Goal: Information Seeking & Learning: Learn about a topic

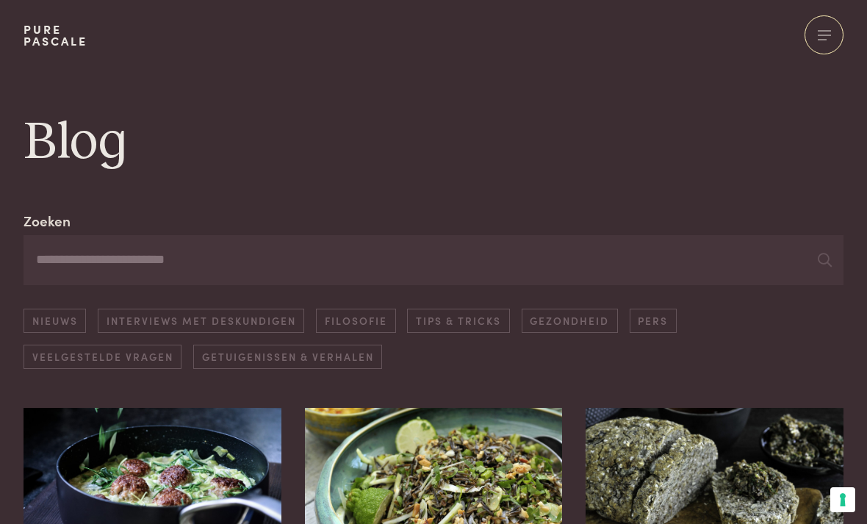
click at [473, 319] on link "Tips & Tricks" at bounding box center [458, 320] width 102 height 24
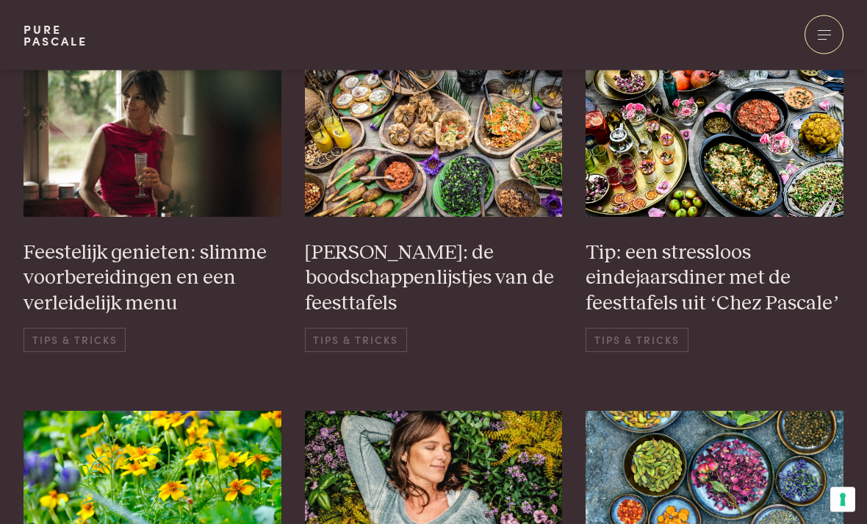
scroll to position [712, 0]
click at [62, 330] on span "Tips & Tricks" at bounding box center [75, 340] width 102 height 24
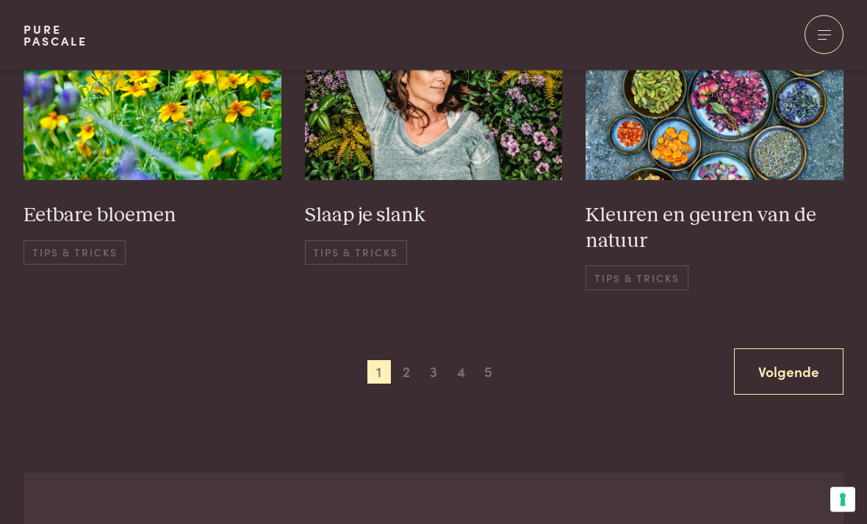
scroll to position [1091, 0]
click at [404, 361] on span "2" at bounding box center [406, 371] width 24 height 24
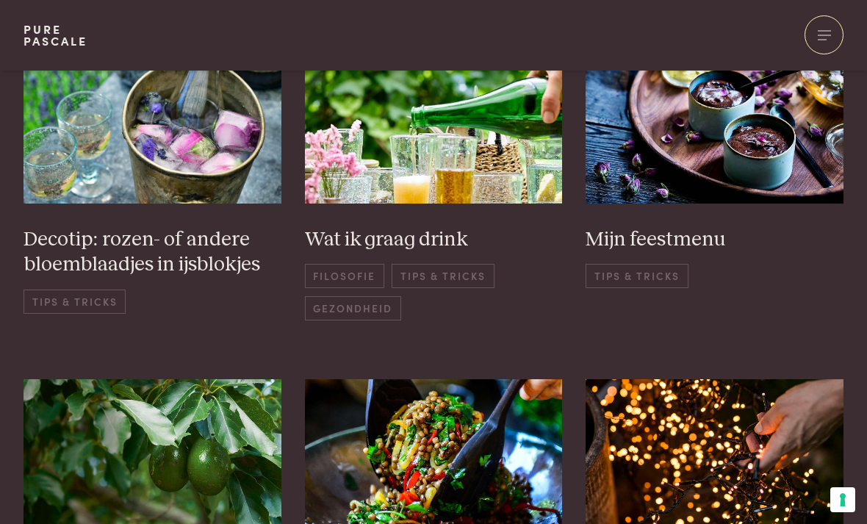
scroll to position [684, 0]
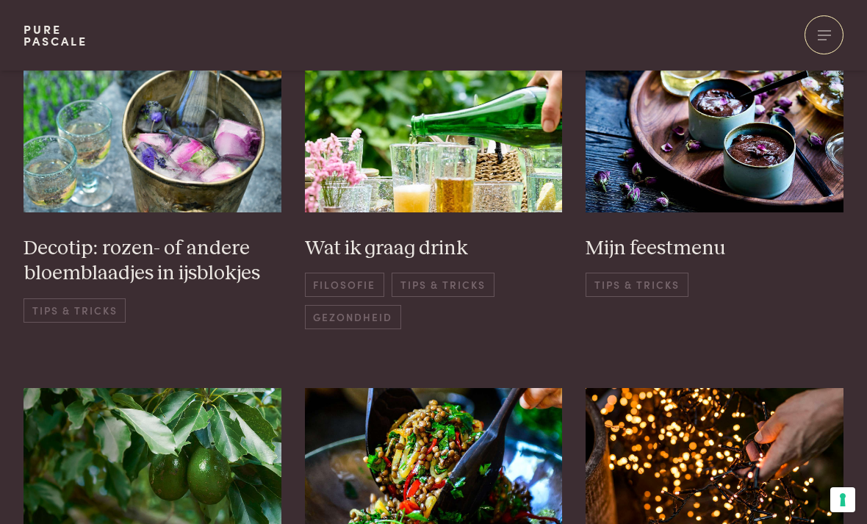
click at [658, 285] on span "Tips & Tricks" at bounding box center [636, 284] width 102 height 24
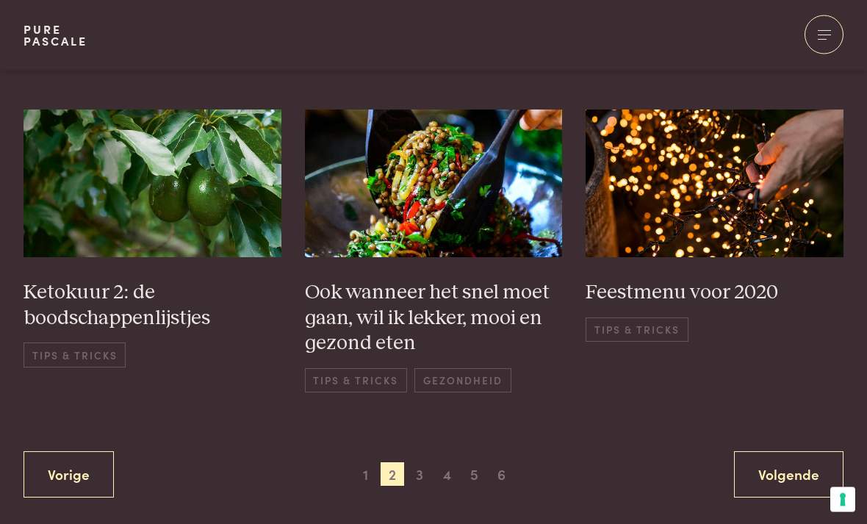
scroll to position [963, 0]
click at [72, 336] on div "Ketokuur 2: de boodschappenlijstjes Tips & Tricks" at bounding box center [153, 323] width 258 height 87
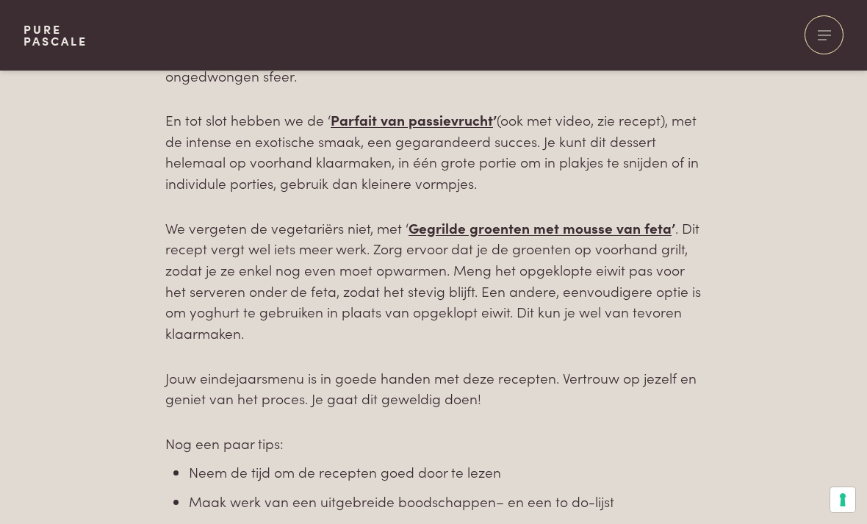
scroll to position [1280, 0]
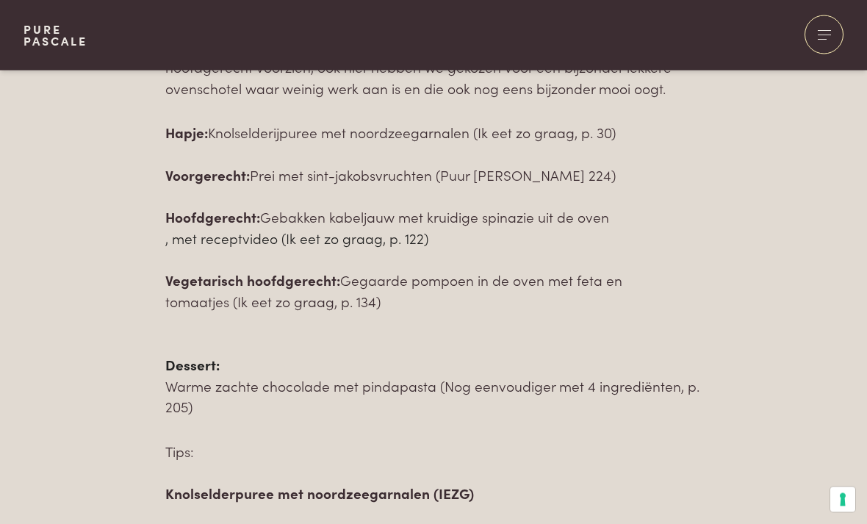
scroll to position [911, 0]
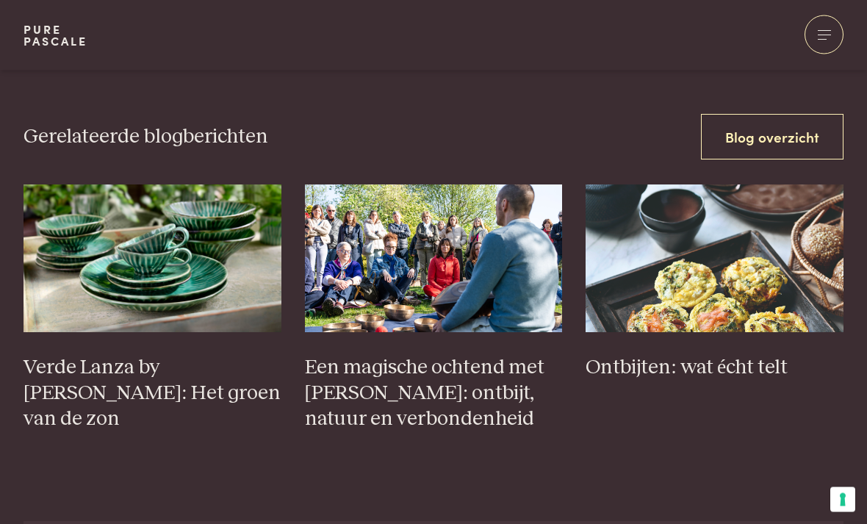
scroll to position [2350, 0]
click at [42, 225] on img at bounding box center [153, 257] width 258 height 147
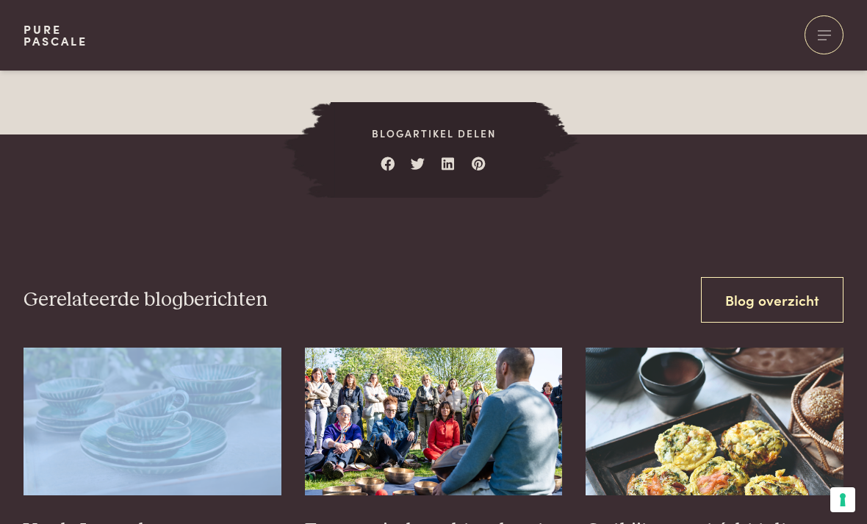
scroll to position [2188, 0]
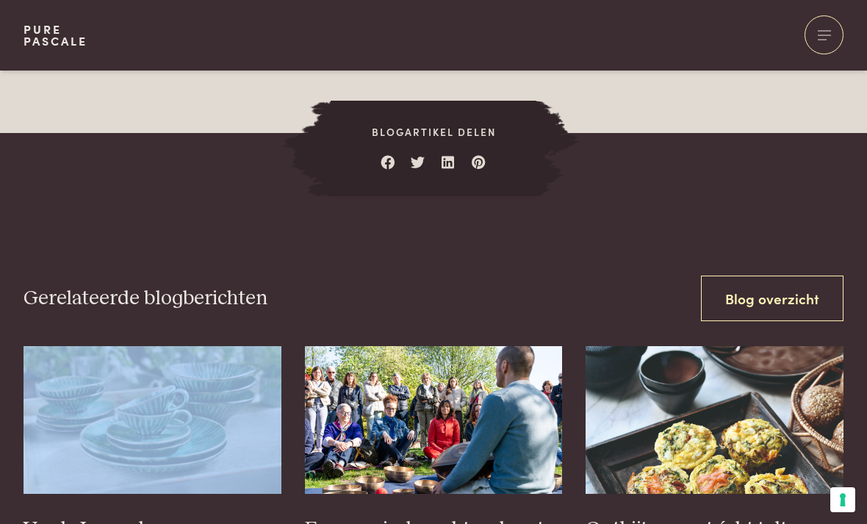
click at [754, 297] on link "Blog overzicht" at bounding box center [772, 298] width 142 height 46
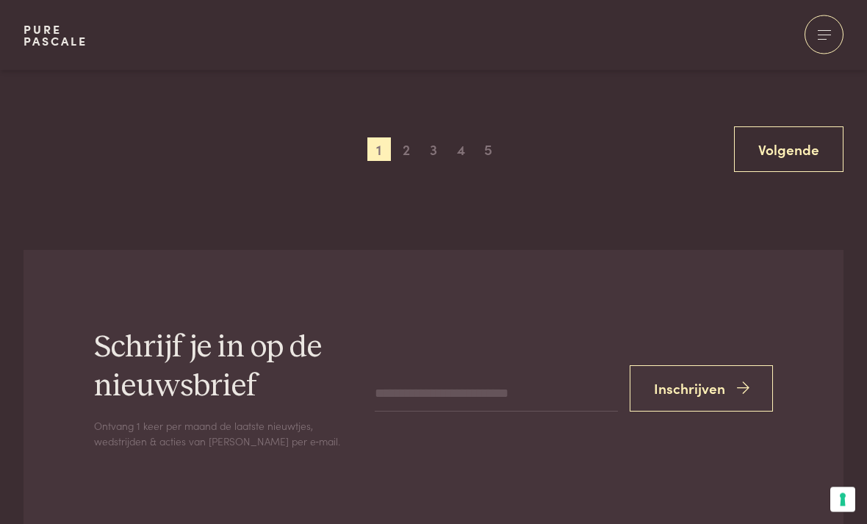
scroll to position [1346, 0]
click at [794, 147] on link "Volgende" at bounding box center [788, 149] width 109 height 46
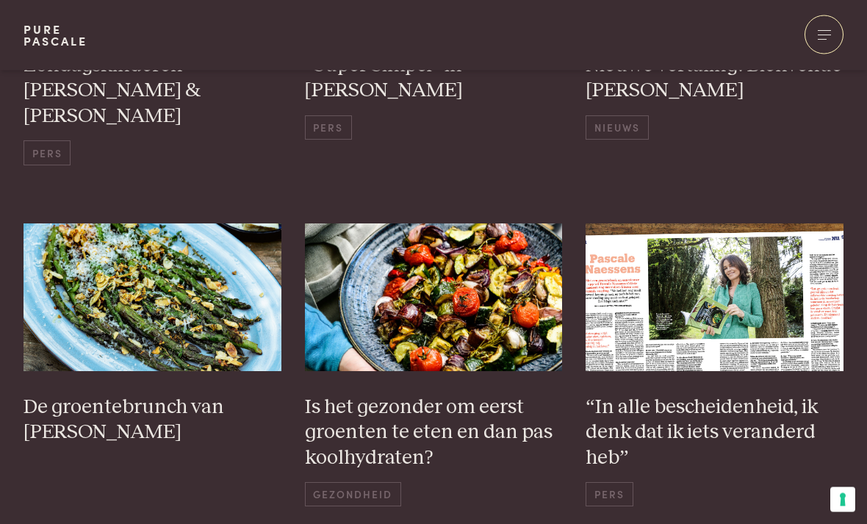
scroll to position [526, 0]
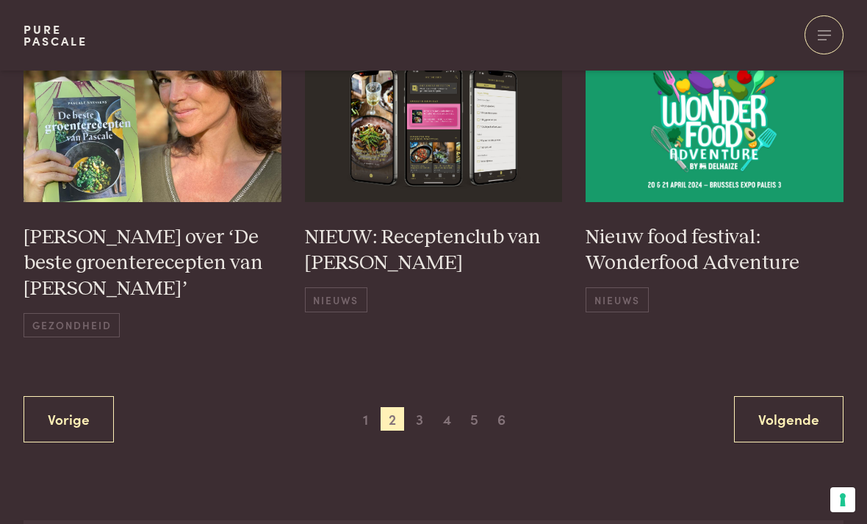
click at [498, 407] on span "6" at bounding box center [502, 419] width 24 height 24
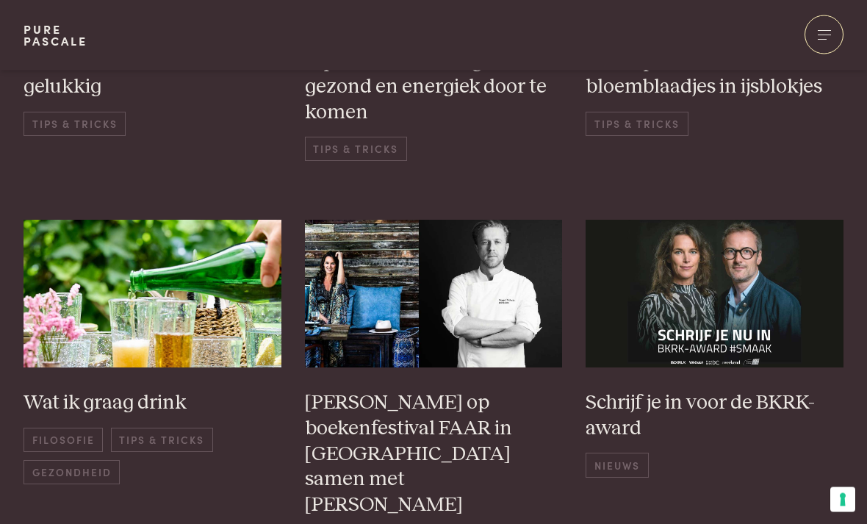
scroll to position [872, 0]
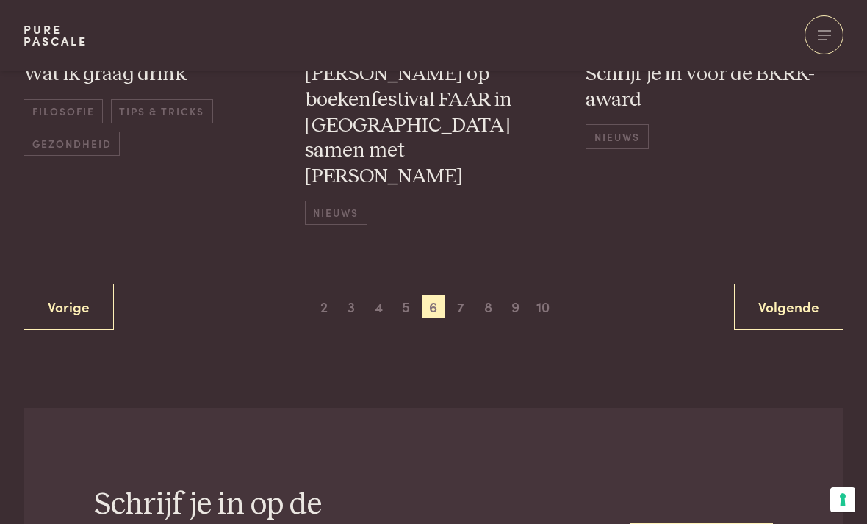
click at [552, 295] on span "10" at bounding box center [543, 307] width 24 height 24
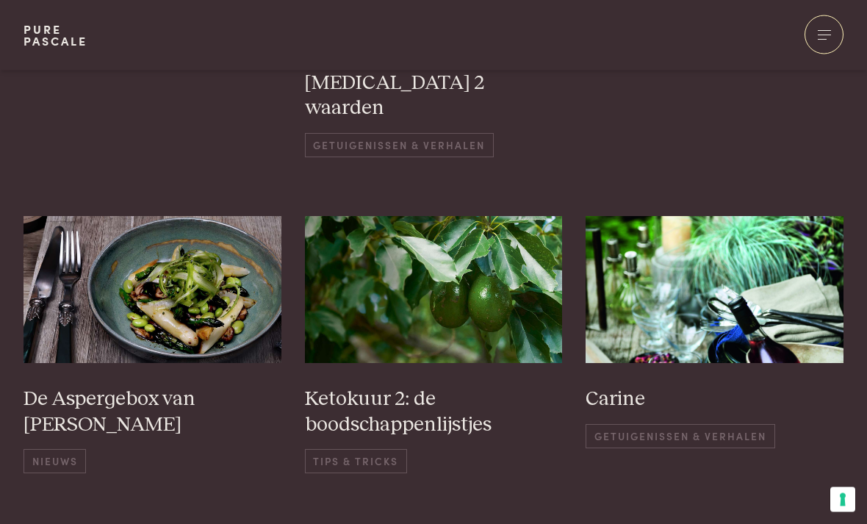
scroll to position [951, 0]
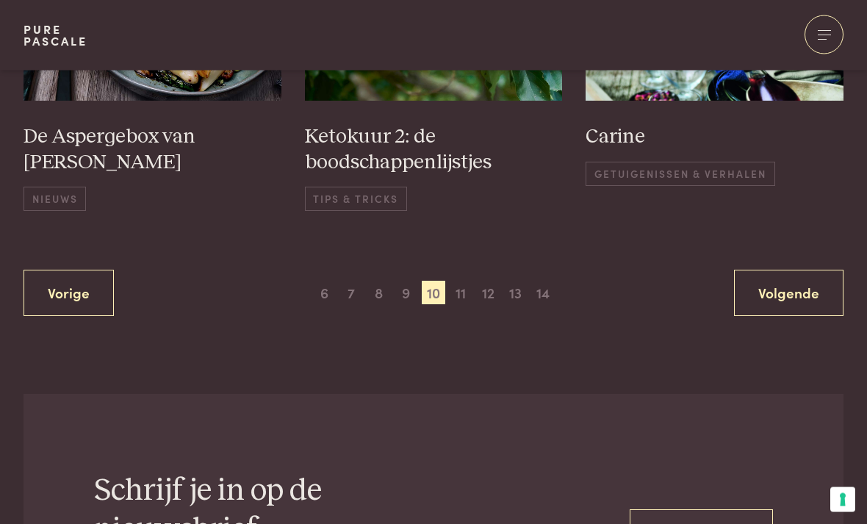
click at [545, 281] on span "14" at bounding box center [543, 293] width 24 height 24
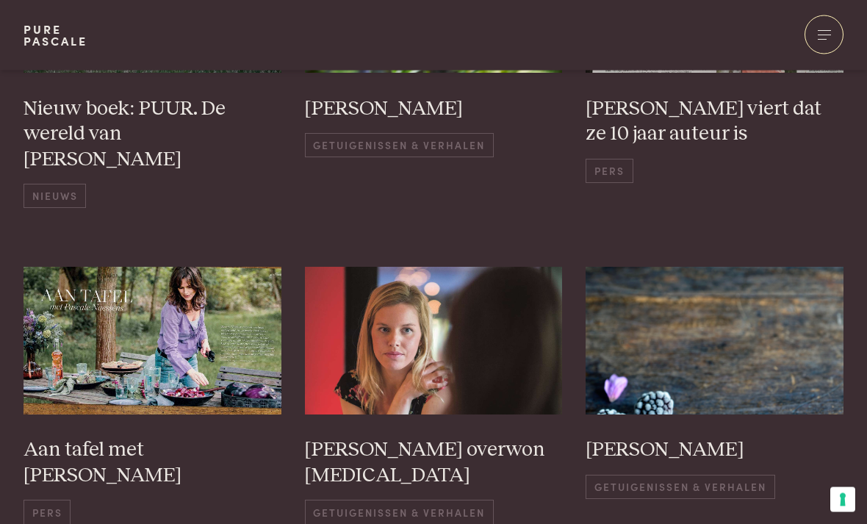
scroll to position [824, 0]
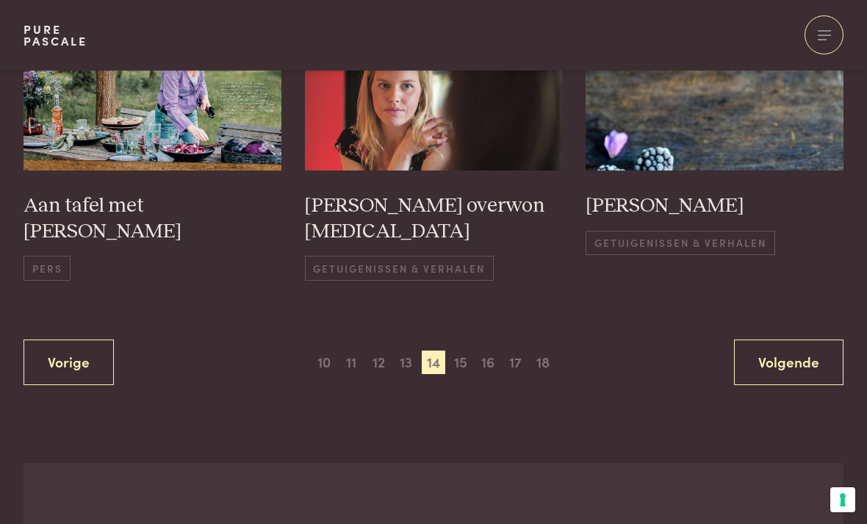
click at [547, 350] on span "18" at bounding box center [543, 362] width 24 height 24
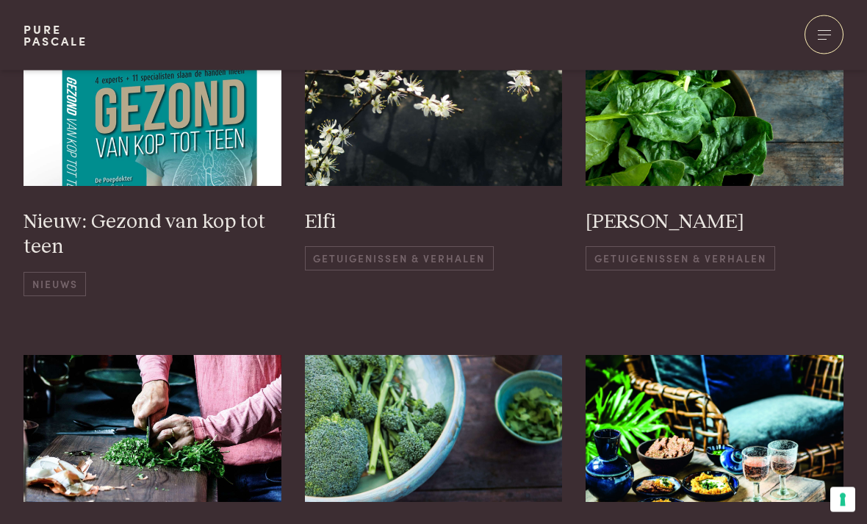
scroll to position [661, 0]
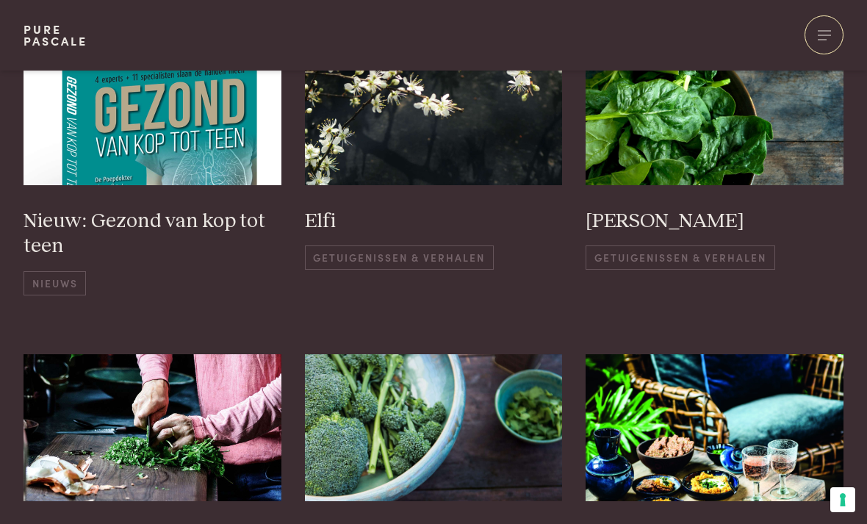
click at [474, 256] on span "Getuigenissen & Verhalen" at bounding box center [399, 257] width 189 height 24
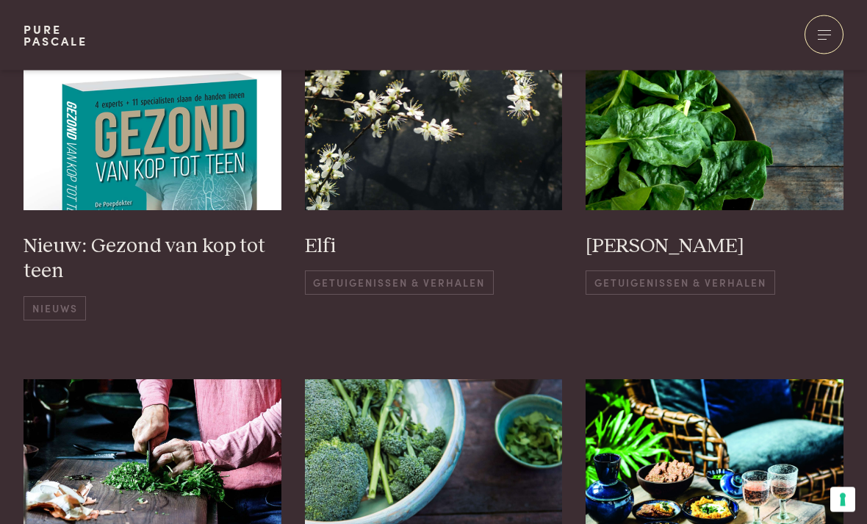
scroll to position [634, 0]
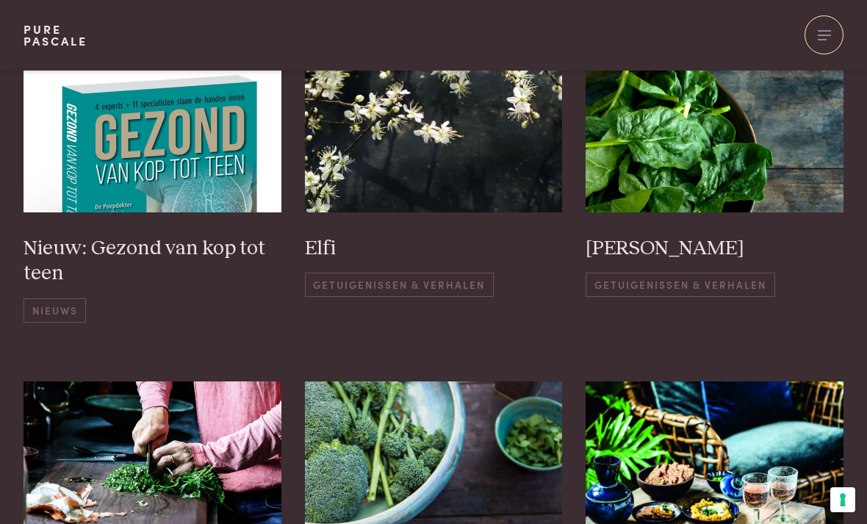
click at [726, 123] on img at bounding box center [714, 138] width 258 height 147
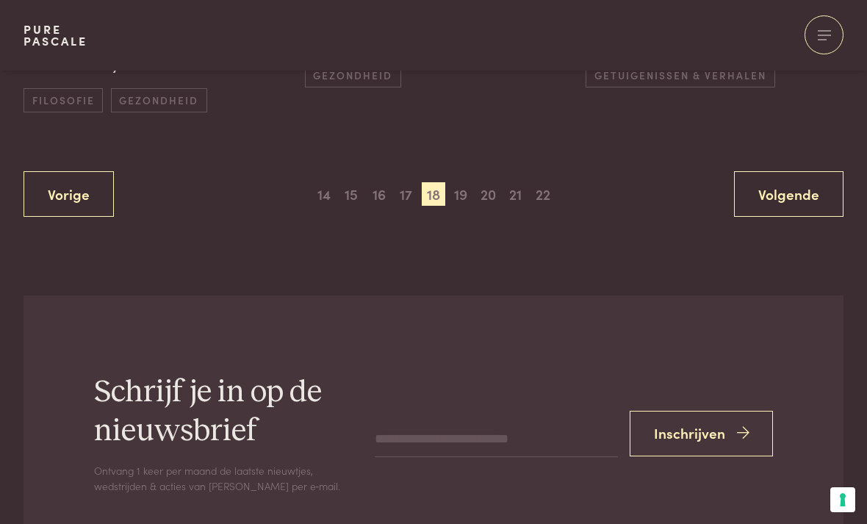
scroll to position [1169, 0]
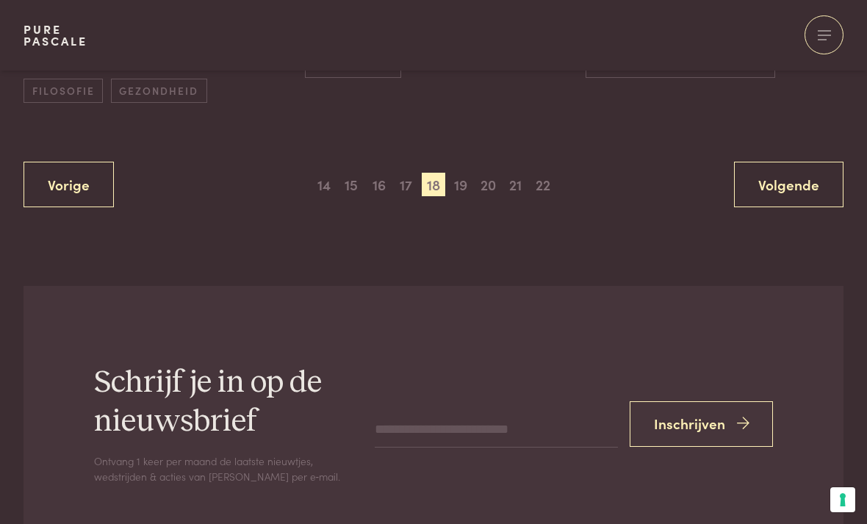
click at [551, 173] on span "22" at bounding box center [543, 185] width 24 height 24
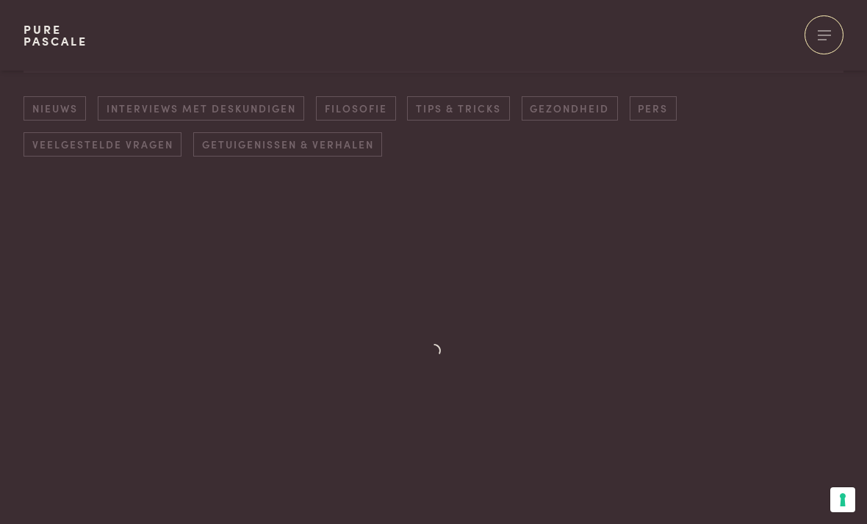
scroll to position [200, 0]
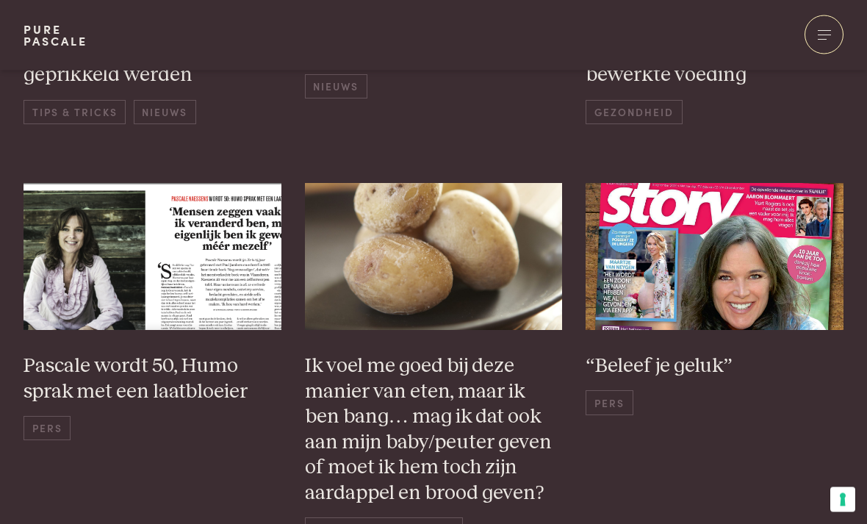
scroll to position [933, 0]
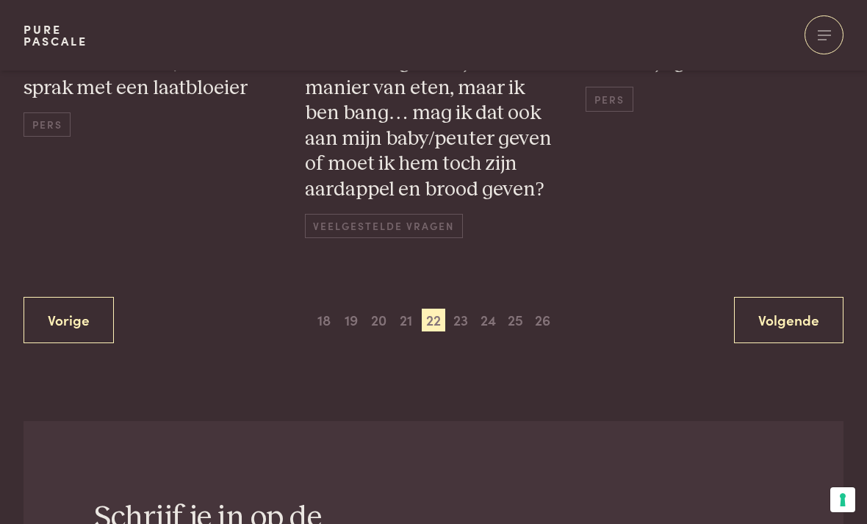
click at [552, 313] on span "26" at bounding box center [543, 320] width 24 height 24
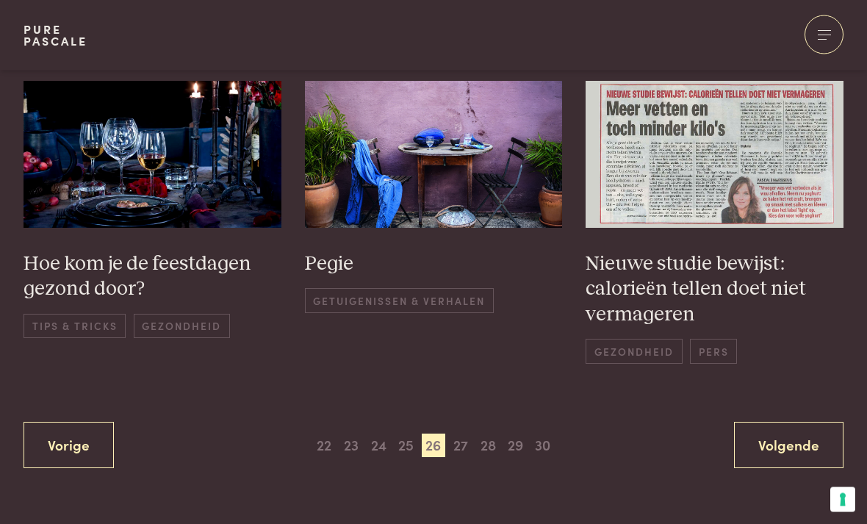
scroll to position [1073, 0]
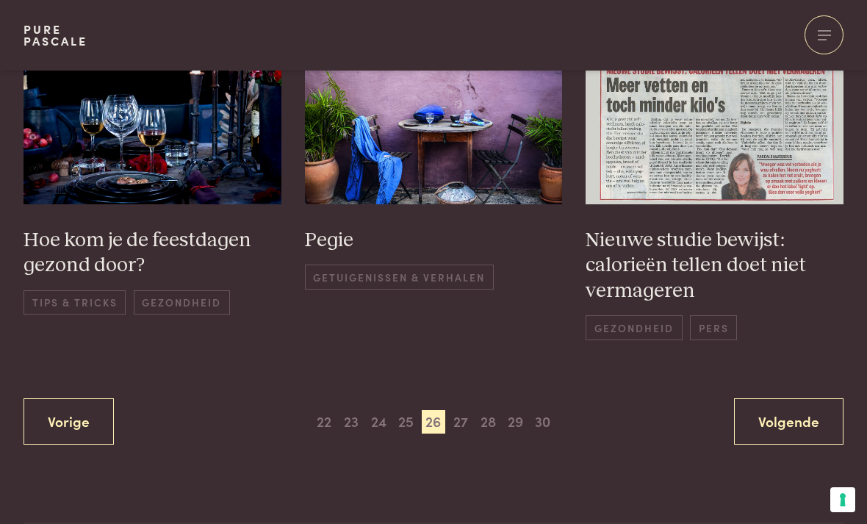
click at [319, 411] on span "22" at bounding box center [324, 422] width 24 height 24
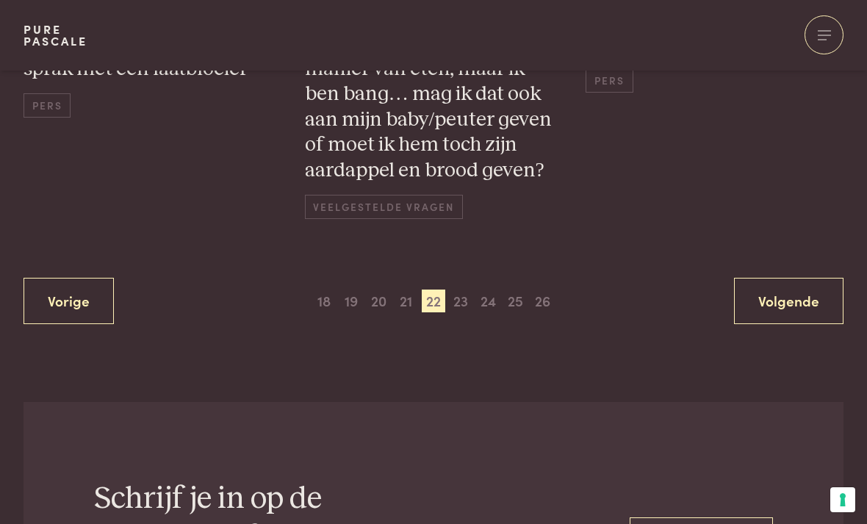
scroll to position [1349, 0]
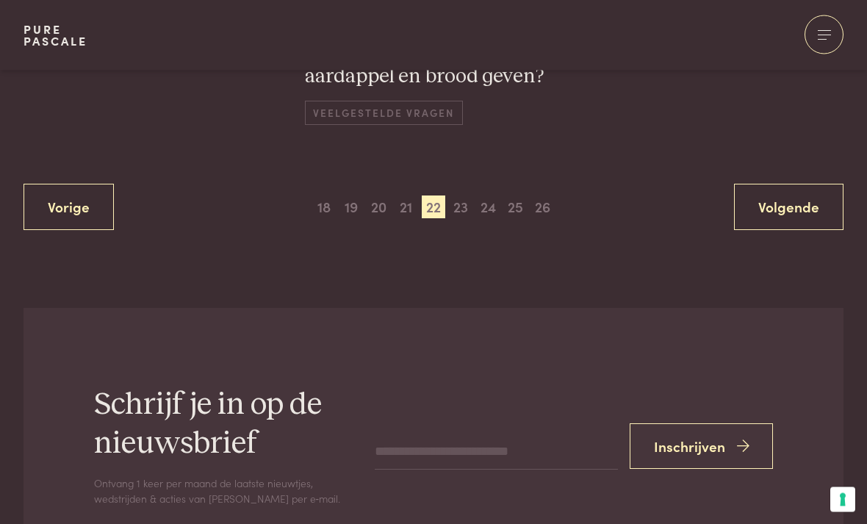
click at [325, 196] on span "18" at bounding box center [324, 208] width 24 height 24
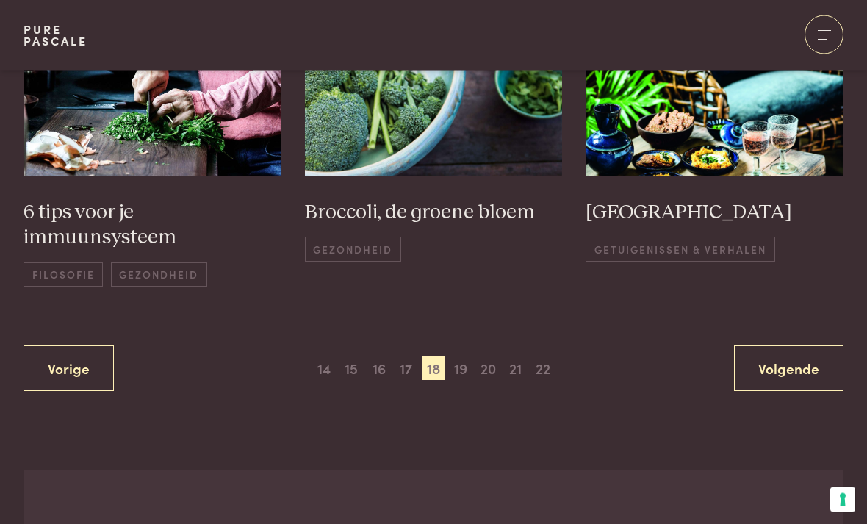
scroll to position [988, 0]
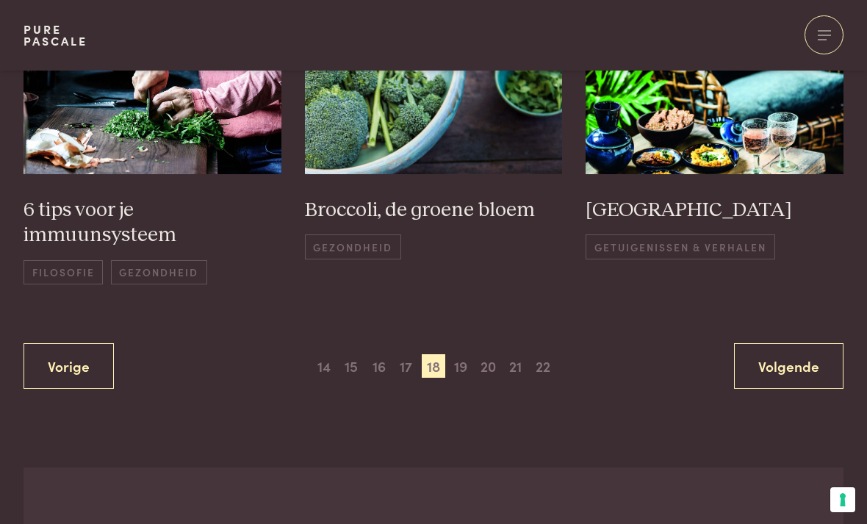
click at [321, 359] on span "14" at bounding box center [324, 366] width 24 height 24
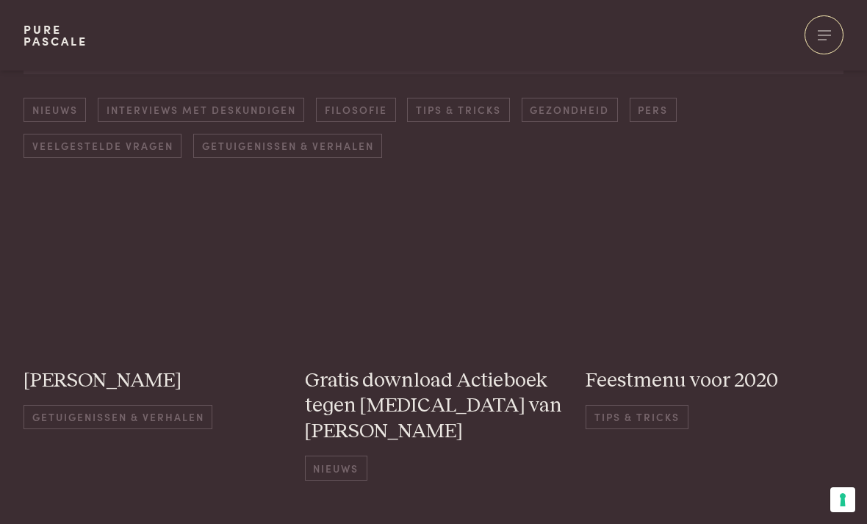
scroll to position [209, 0]
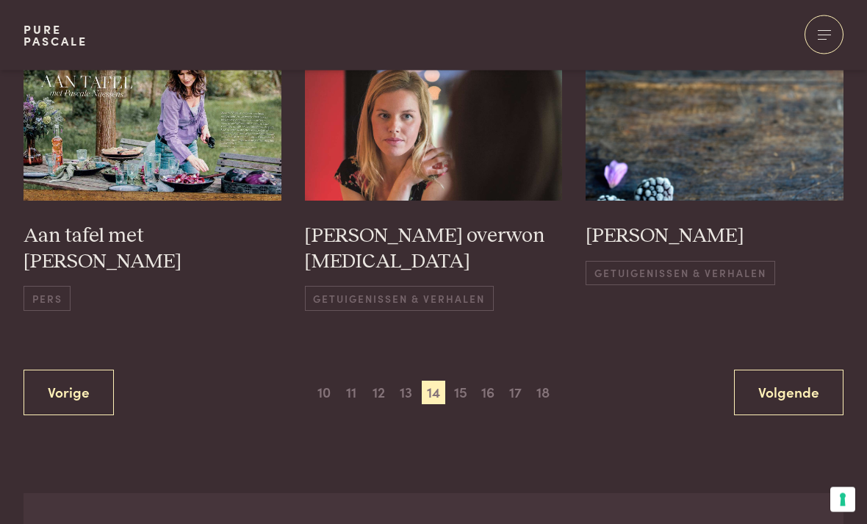
click at [318, 381] on span "10" at bounding box center [324, 393] width 24 height 24
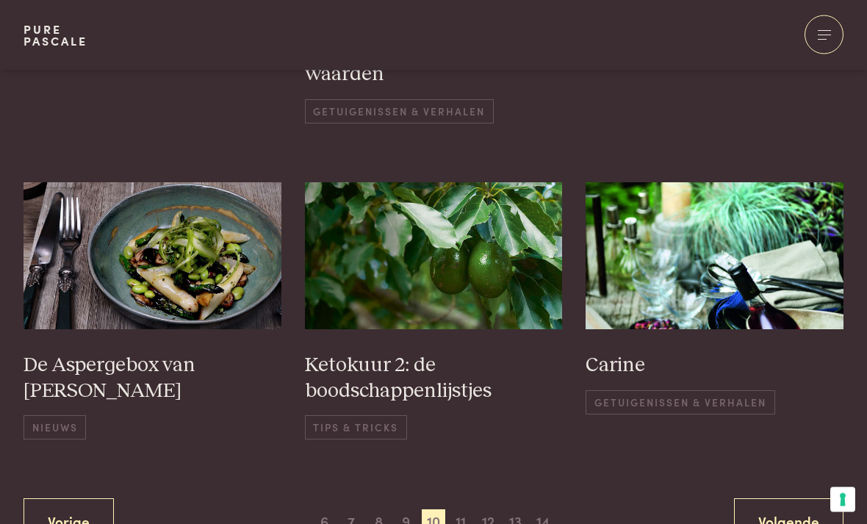
scroll to position [985, 0]
click at [322, 509] on span "6" at bounding box center [324, 521] width 24 height 24
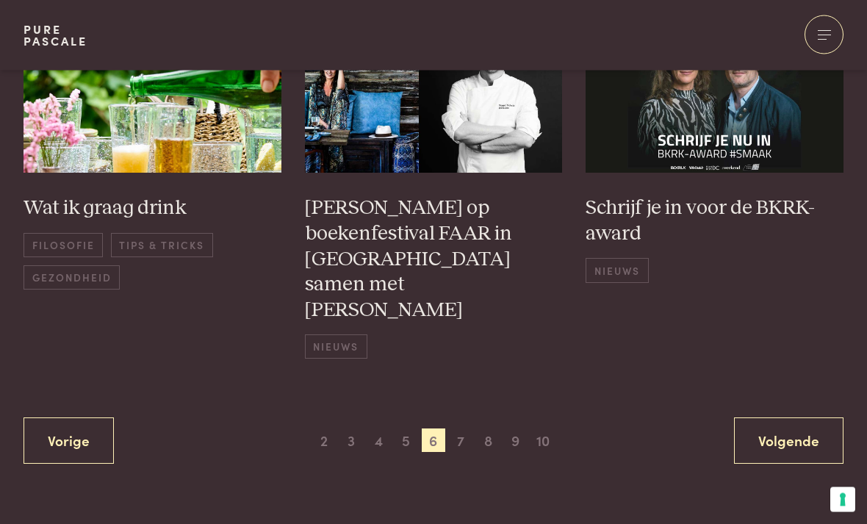
scroll to position [1130, 0]
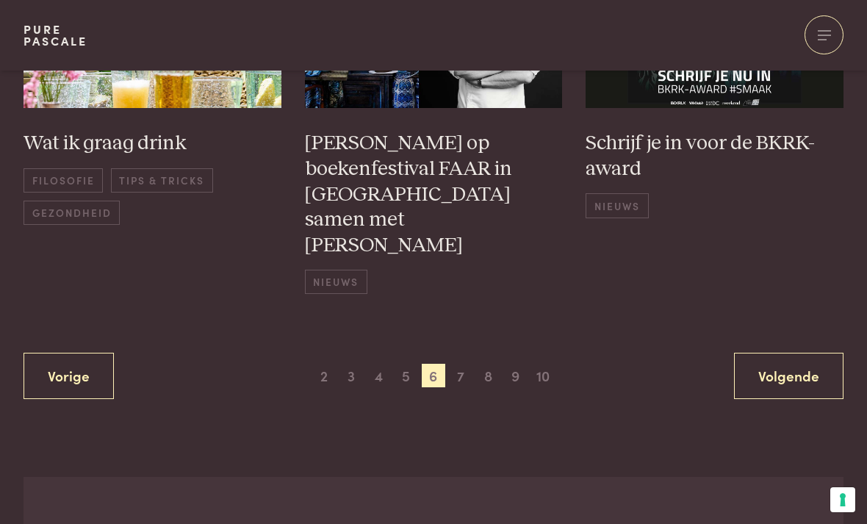
click at [316, 364] on span "2" at bounding box center [324, 376] width 24 height 24
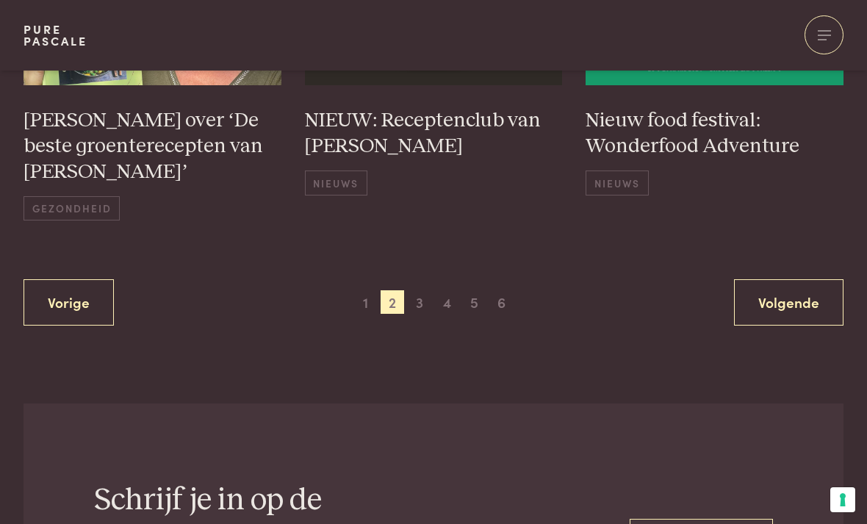
scroll to position [1152, 0]
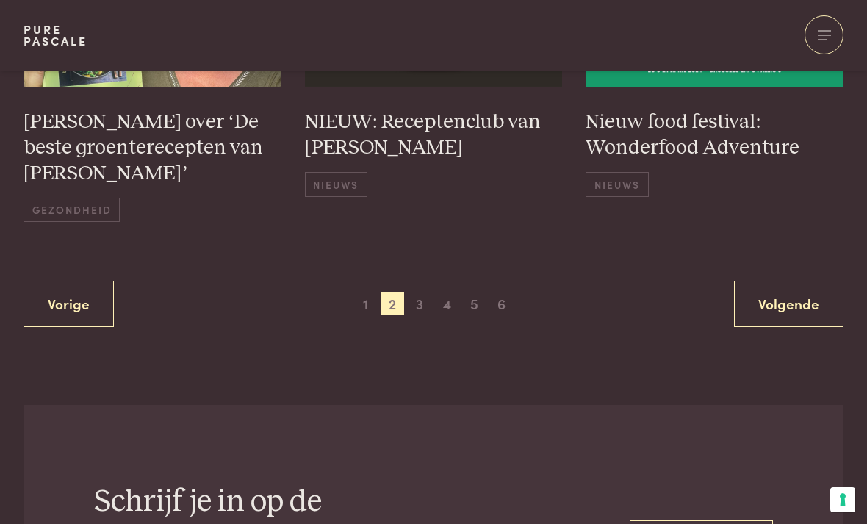
click at [353, 292] on span "1" at bounding box center [365, 304] width 24 height 24
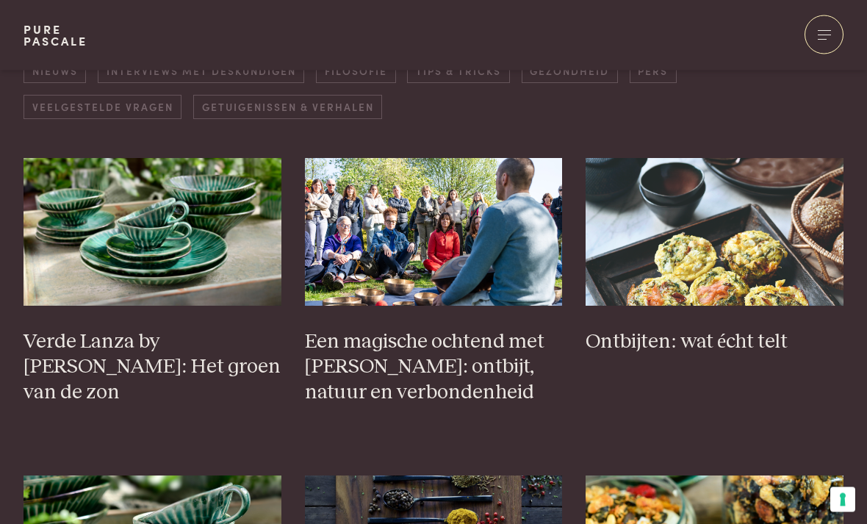
scroll to position [250, 0]
click at [787, 217] on img at bounding box center [714, 231] width 258 height 147
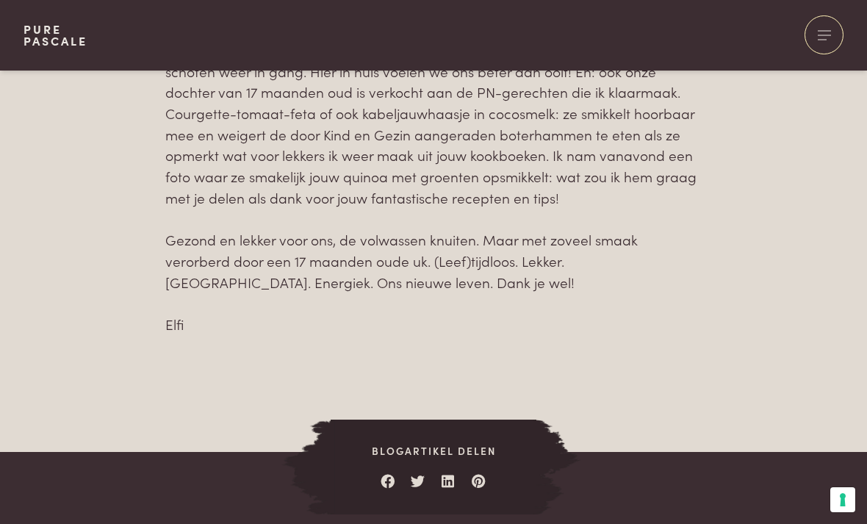
scroll to position [966, 0]
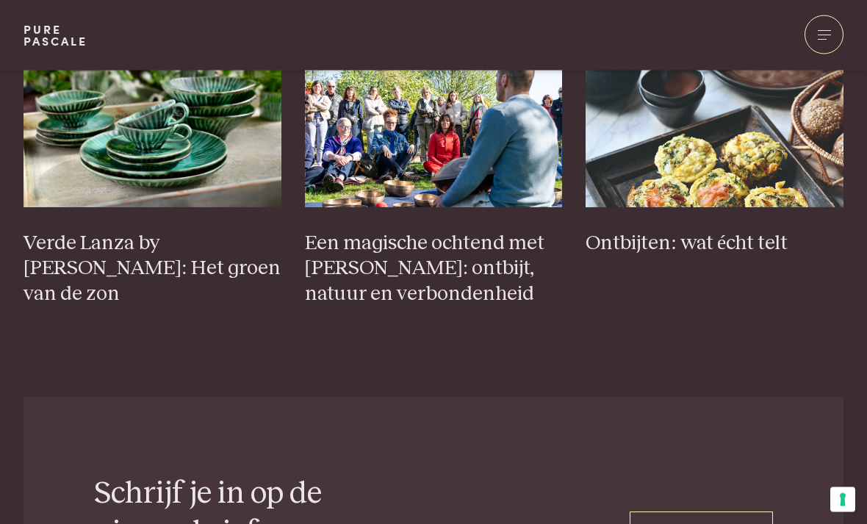
scroll to position [1329, 0]
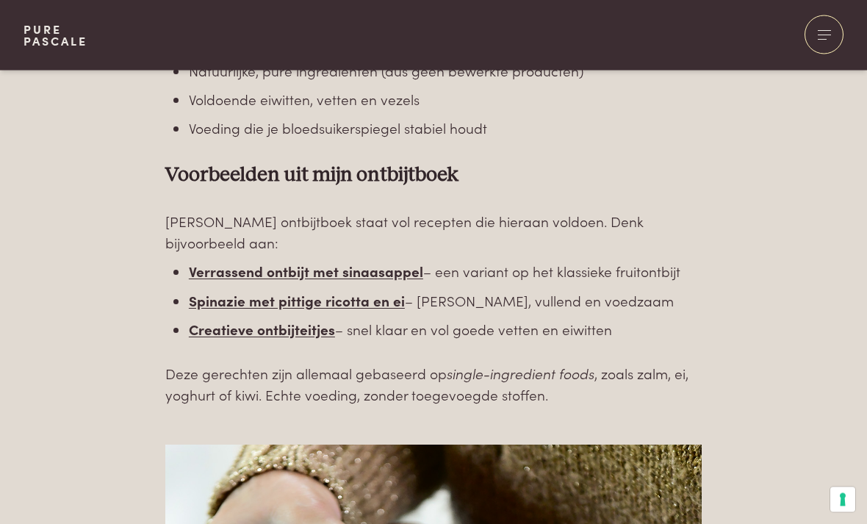
scroll to position [2274, 0]
click at [209, 261] on b "Verrassend ontbijt met sinaasappel" at bounding box center [306, 271] width 234 height 20
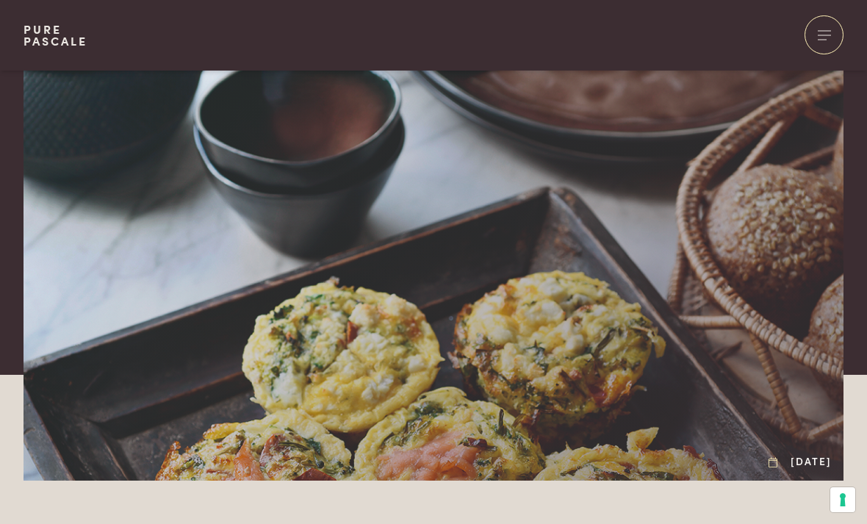
scroll to position [2321, 0]
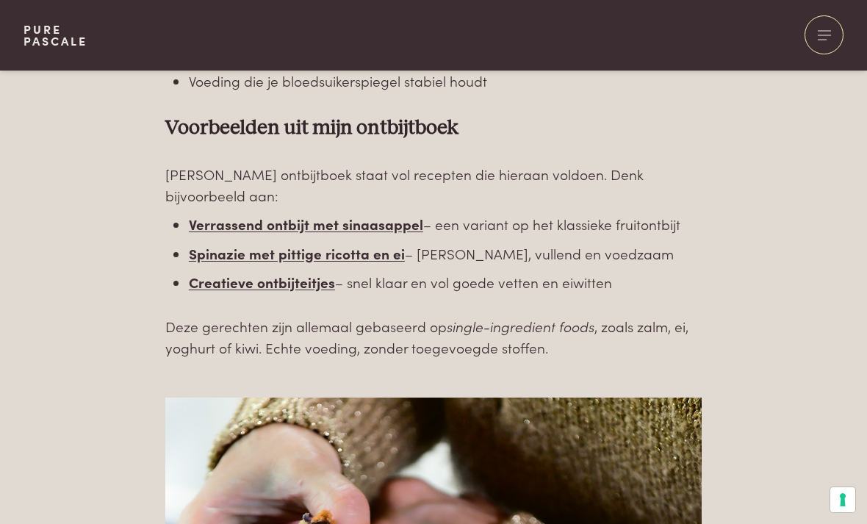
click at [228, 272] on b "Creatieve ontbijteitjes" at bounding box center [262, 282] width 146 height 20
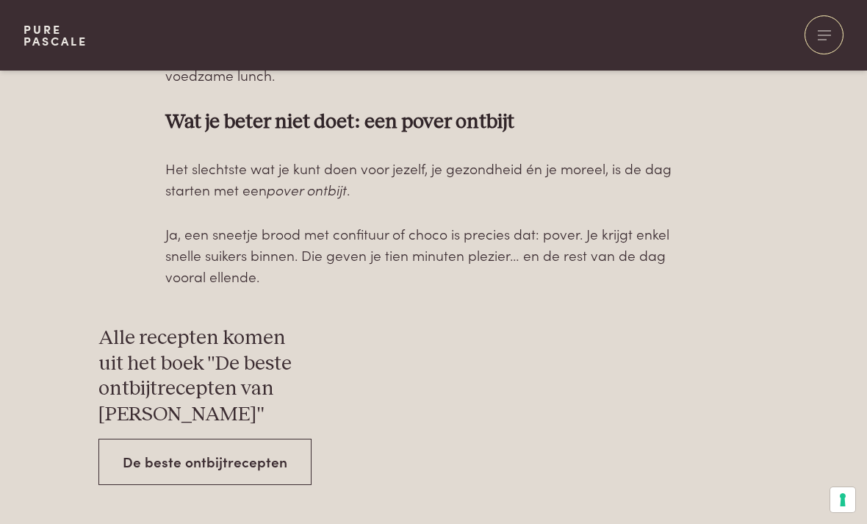
scroll to position [4671, 0]
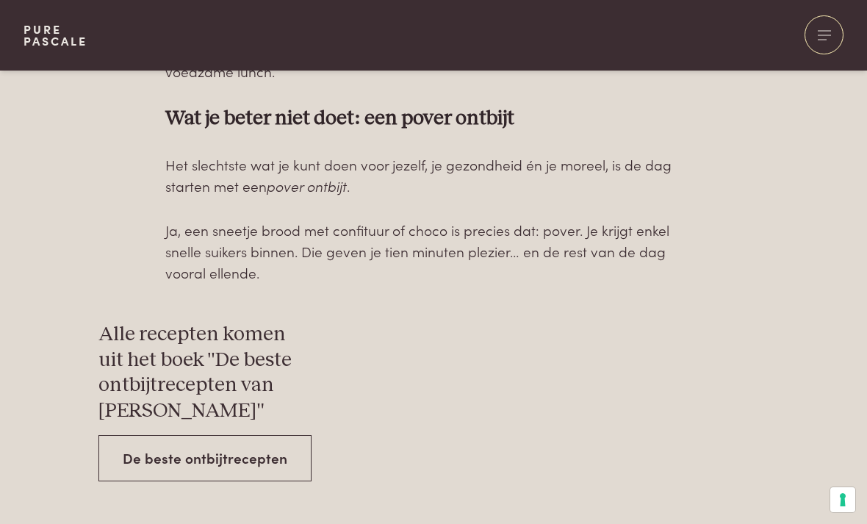
click at [131, 435] on link "De beste ontbijtrecepten" at bounding box center [204, 458] width 213 height 46
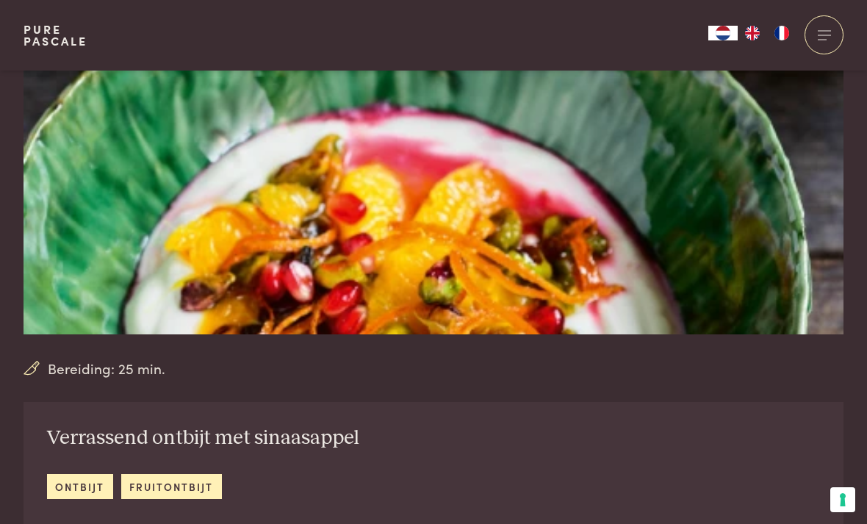
scroll to position [214, 0]
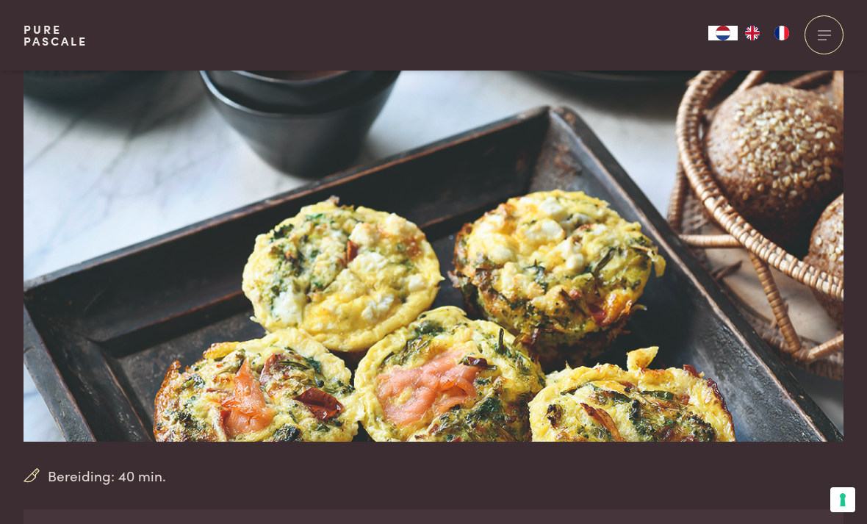
scroll to position [118, 0]
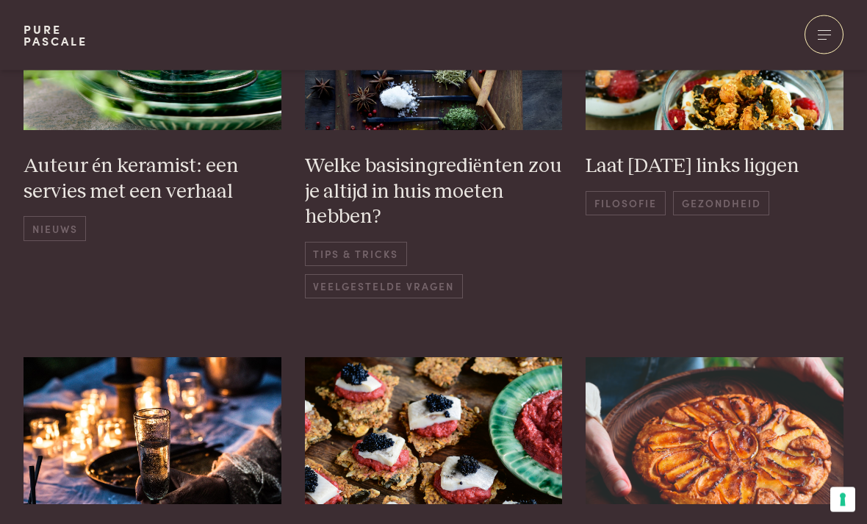
scroll to position [742, 0]
click at [348, 277] on span "Veelgestelde vragen" at bounding box center [384, 286] width 158 height 24
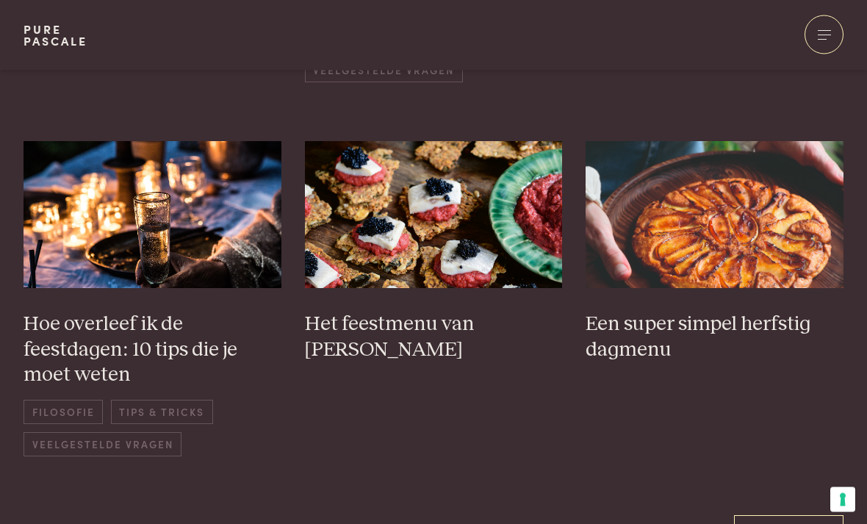
scroll to position [958, 0]
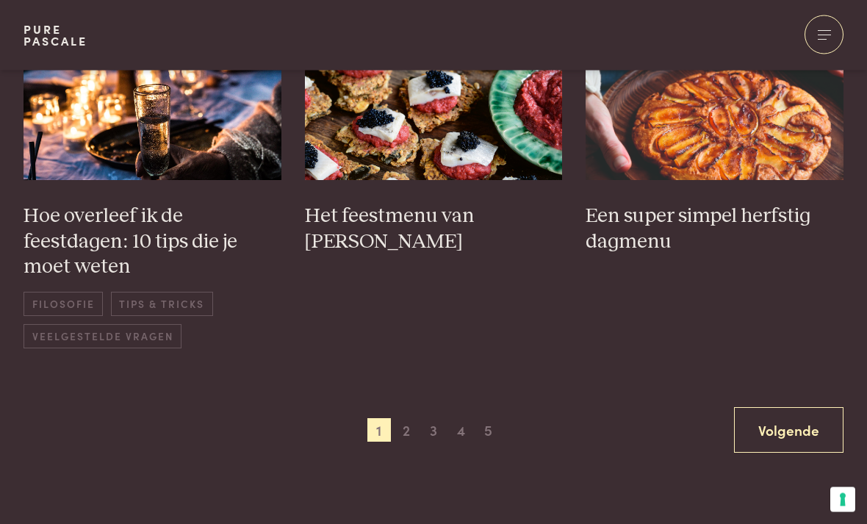
click at [401, 425] on span "2" at bounding box center [406, 431] width 24 height 24
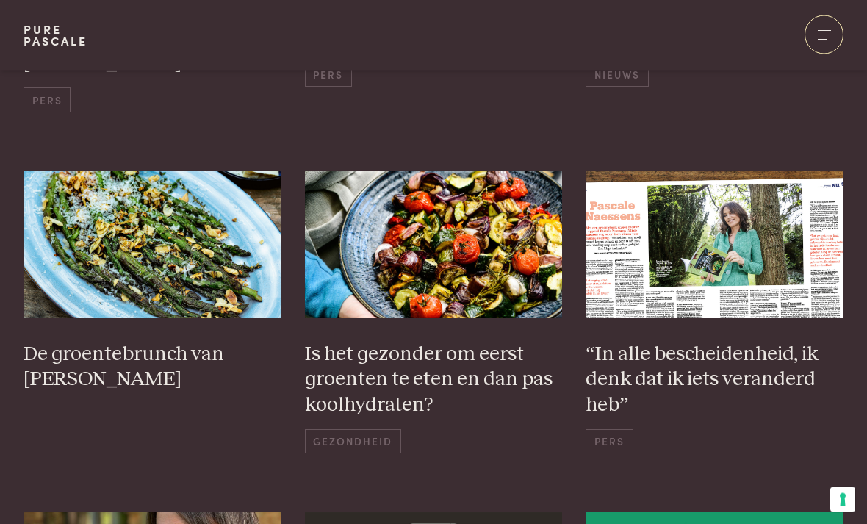
scroll to position [579, 0]
click at [405, 235] on img at bounding box center [434, 243] width 258 height 147
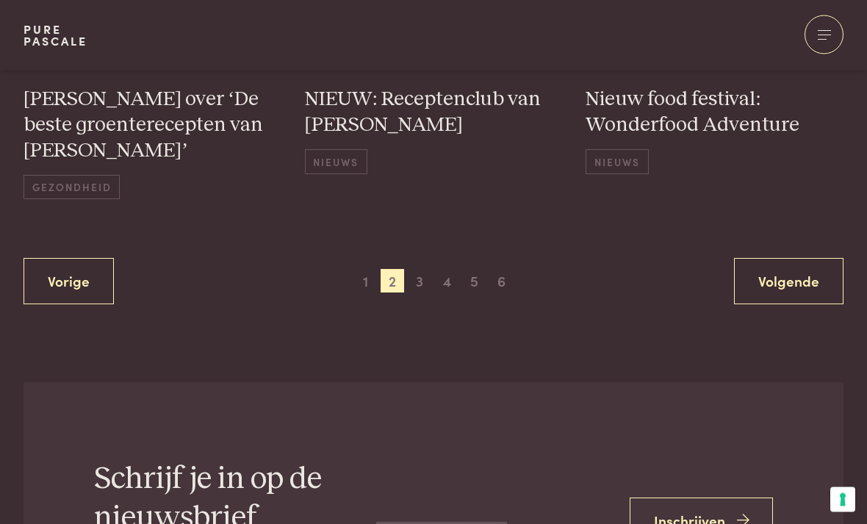
scroll to position [1174, 0]
click at [403, 269] on span "2" at bounding box center [392, 281] width 24 height 24
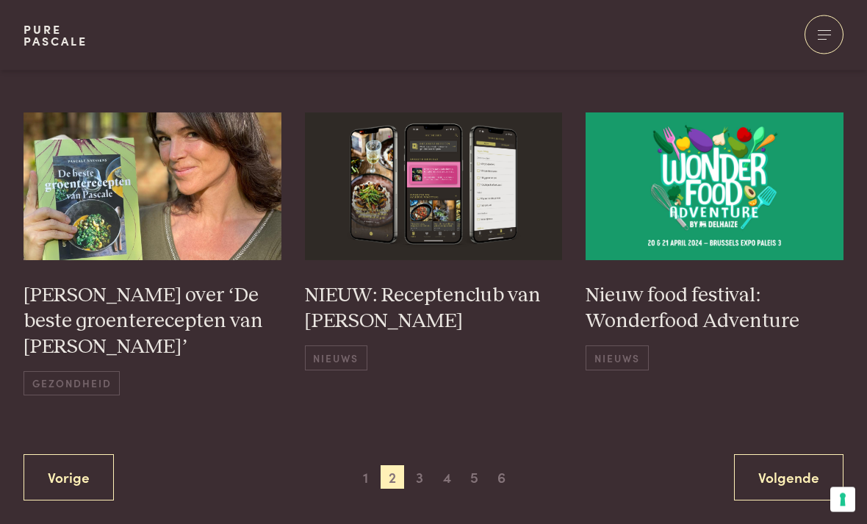
scroll to position [979, 0]
click at [334, 344] on span "Nieuws" at bounding box center [336, 356] width 62 height 24
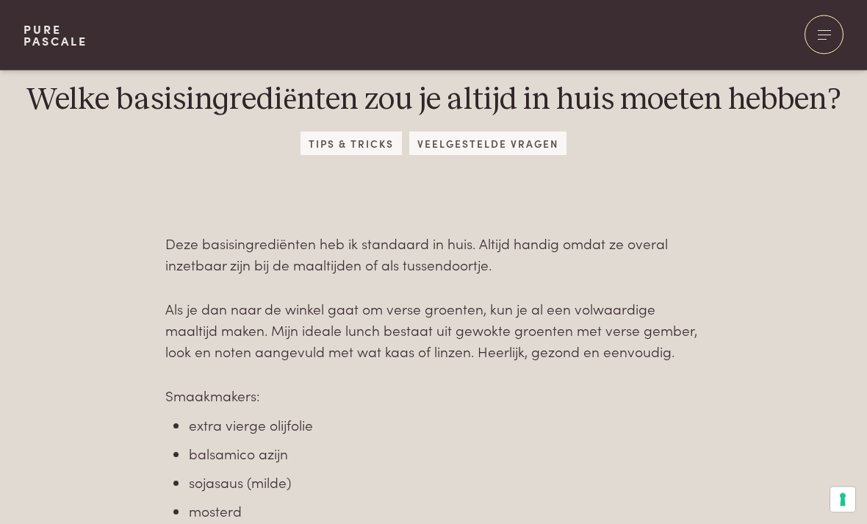
scroll to position [441, 0]
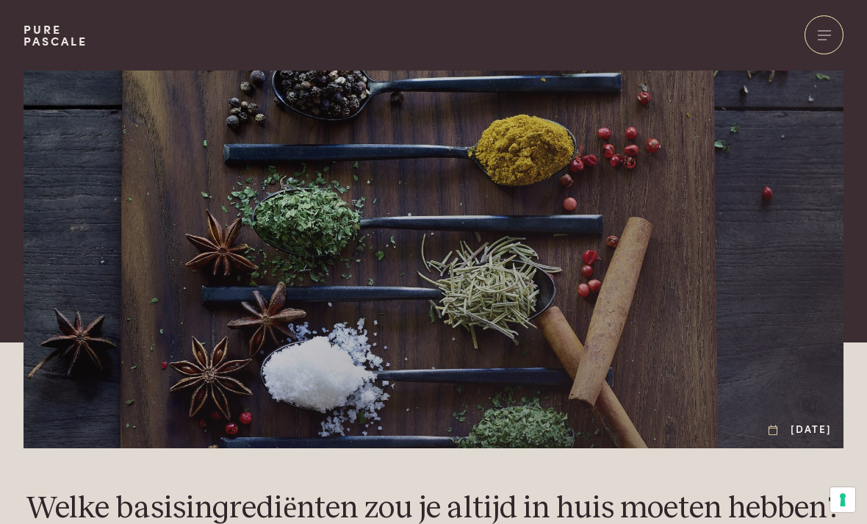
scroll to position [0, 0]
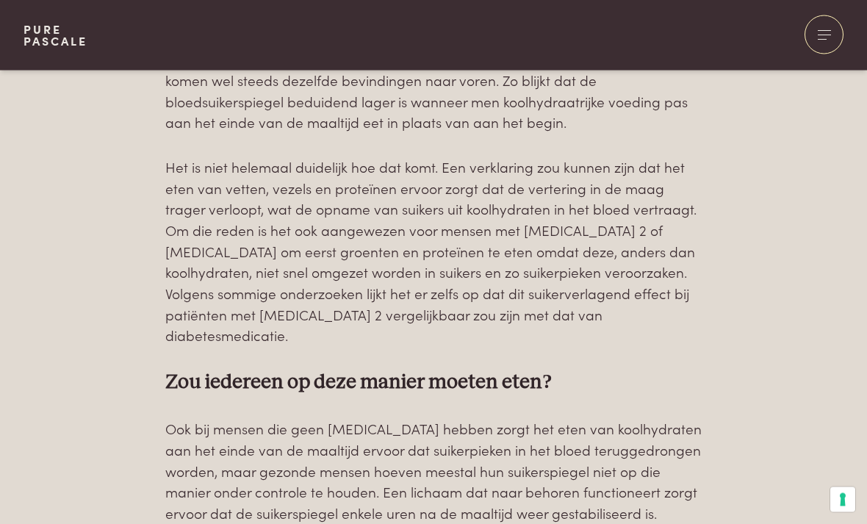
scroll to position [1038, 0]
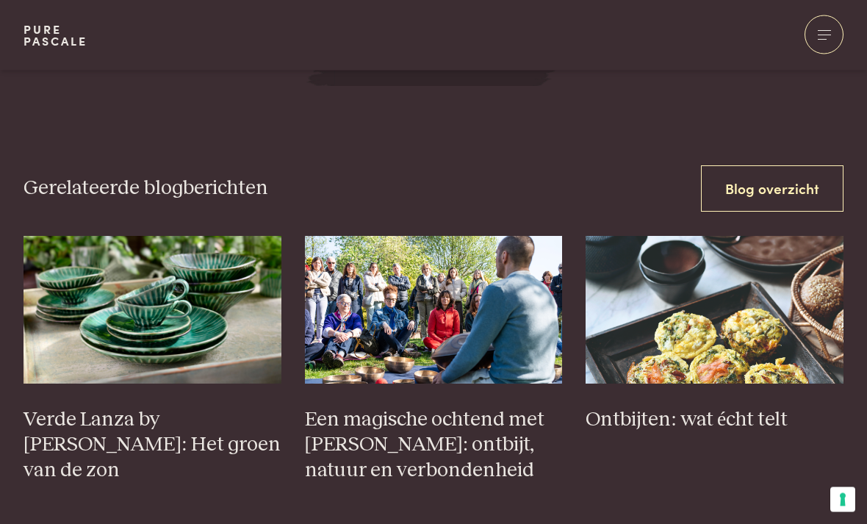
scroll to position [2844, 0]
